Goal: Task Accomplishment & Management: Use online tool/utility

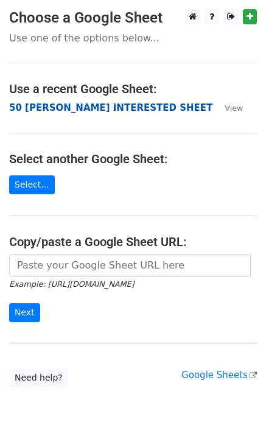
drag, startPoint x: 119, startPoint y: 116, endPoint x: 119, endPoint y: 102, distance: 14.6
click at [119, 111] on main "Choose a Google Sheet Use one of the options below... Use a recent Google Sheet…" at bounding box center [133, 198] width 266 height 378
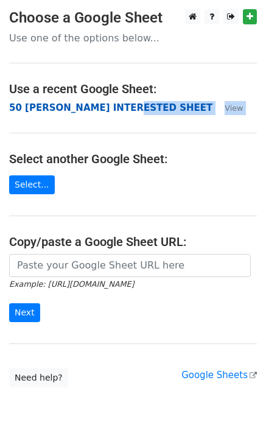
click at [119, 102] on strong "50 [PERSON_NAME] INTERESTED SHEET" at bounding box center [110, 107] width 203 height 11
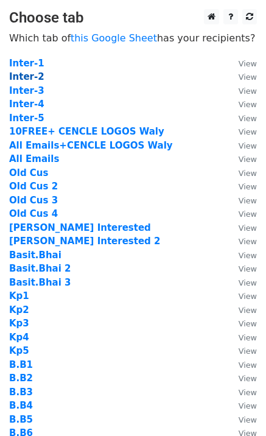
click at [33, 76] on strong "Inter-2" at bounding box center [26, 76] width 35 height 11
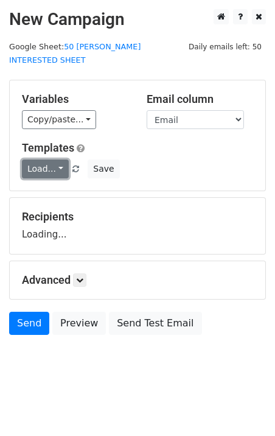
click at [41, 159] on link "Load..." at bounding box center [45, 168] width 47 height 19
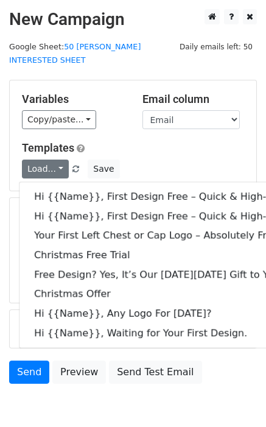
click at [136, 118] on div "Variables Copy/paste... {{Email}} {{Name}} {{Price 1}} {{Price}} {{Column E}} E…" at bounding box center [133, 135] width 246 height 110
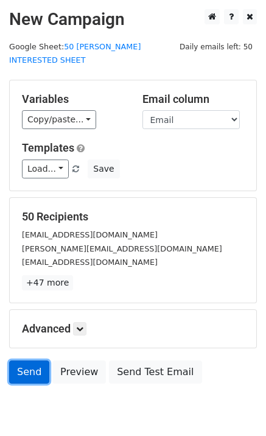
click at [35, 366] on link "Send" at bounding box center [29, 371] width 40 height 23
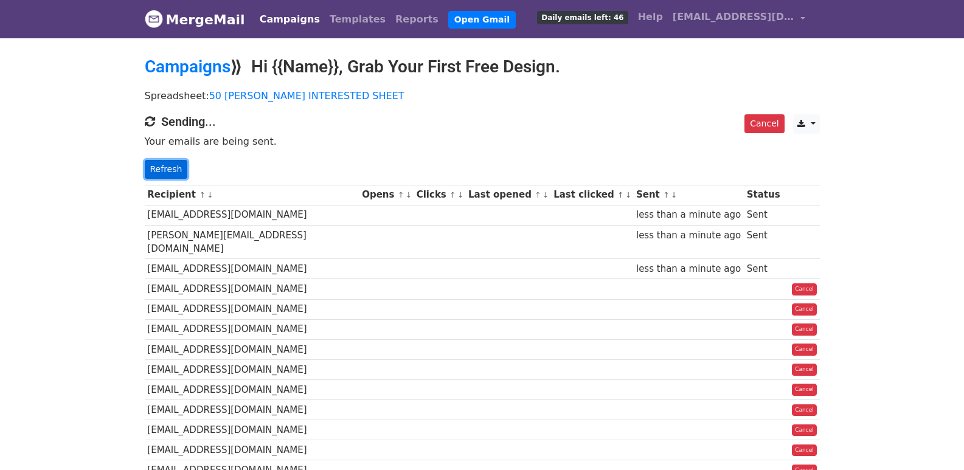
click at [167, 172] on link "Refresh" at bounding box center [166, 169] width 43 height 19
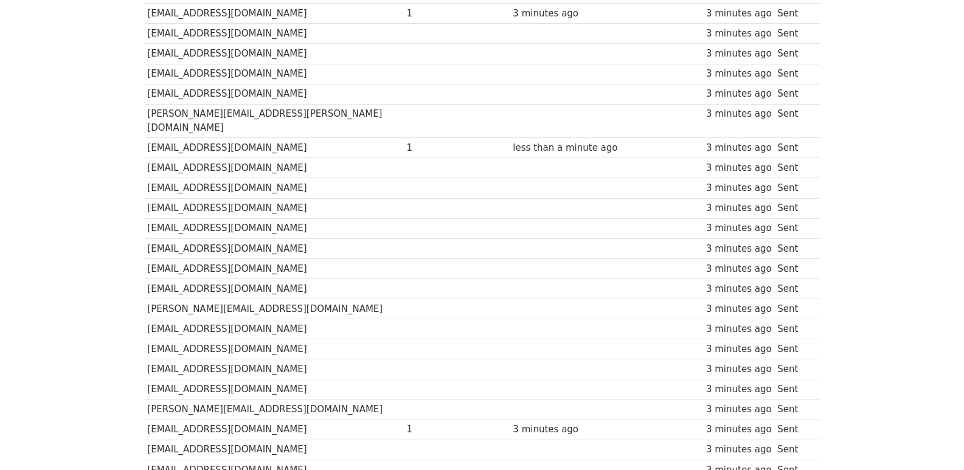
scroll to position [847, 0]
